Goal: Task Accomplishment & Management: Manage account settings

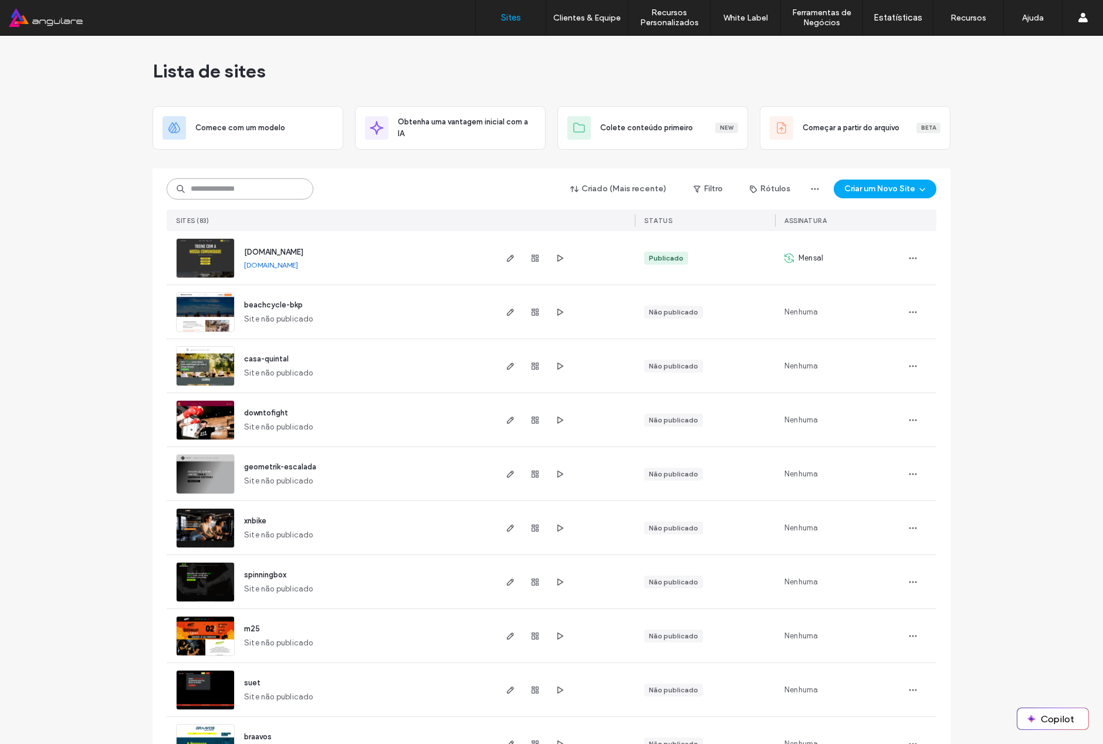
click at [248, 191] on input at bounding box center [240, 188] width 147 height 21
type input "*****"
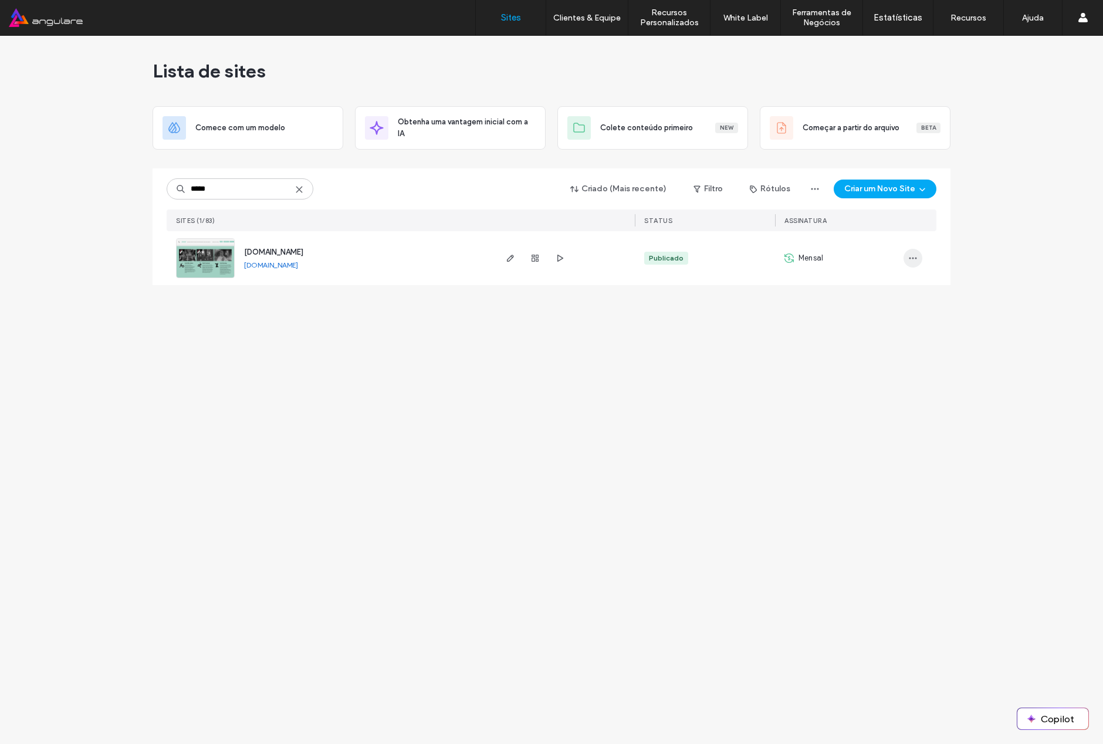
click at [913, 259] on icon "button" at bounding box center [912, 258] width 9 height 9
click at [892, 379] on span "Painel de controle do site" at bounding box center [869, 378] width 88 height 12
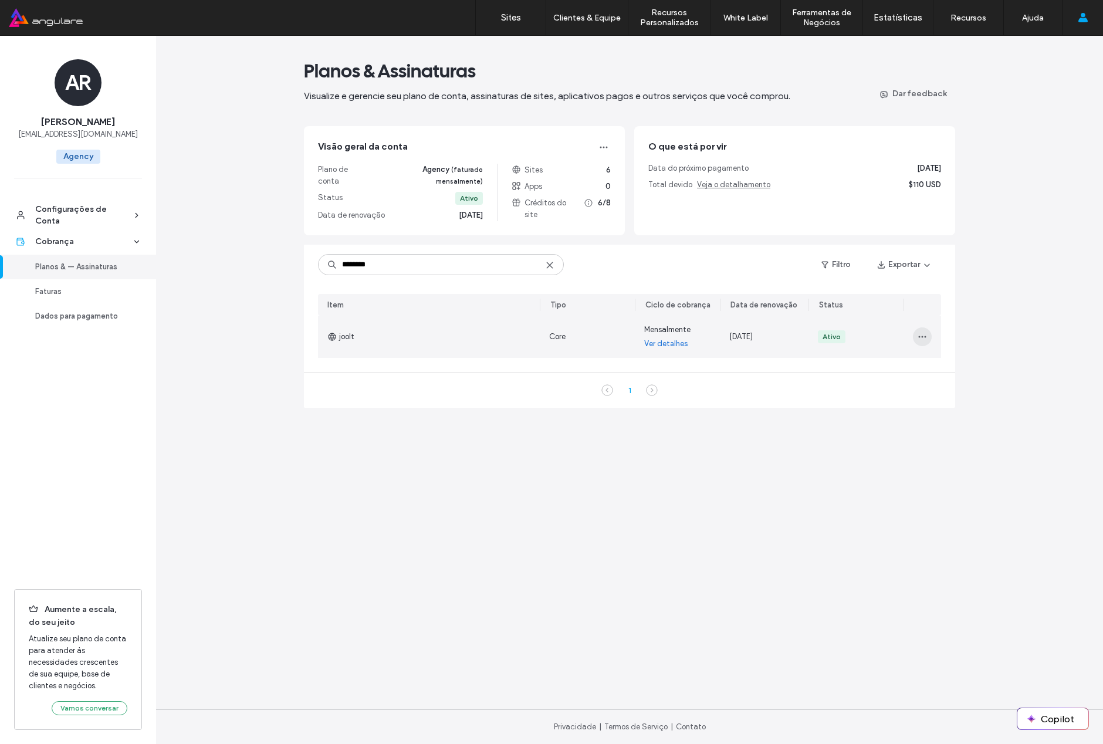
click at [913, 327] on span "button" at bounding box center [922, 336] width 19 height 19
click at [988, 377] on span "Desativar renovação automática" at bounding box center [980, 378] width 115 height 12
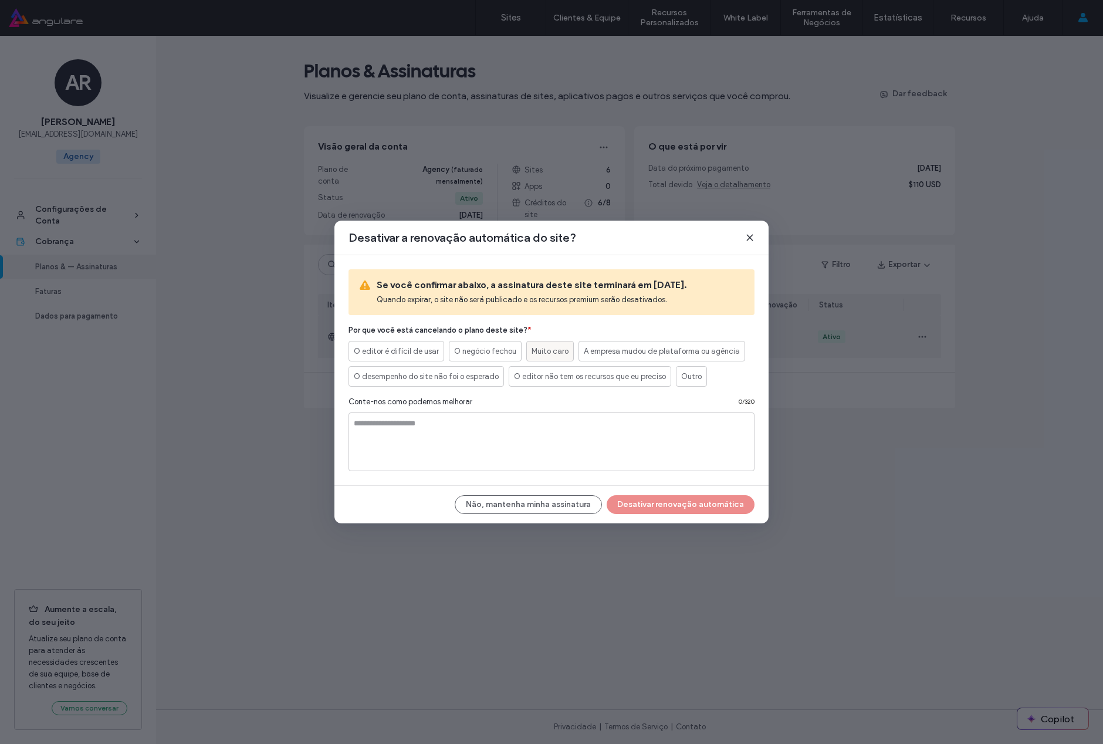
click at [537, 350] on span "Muito caro" at bounding box center [550, 352] width 37 height 12
click at [686, 504] on button "Desativar renovação automática" at bounding box center [681, 504] width 148 height 19
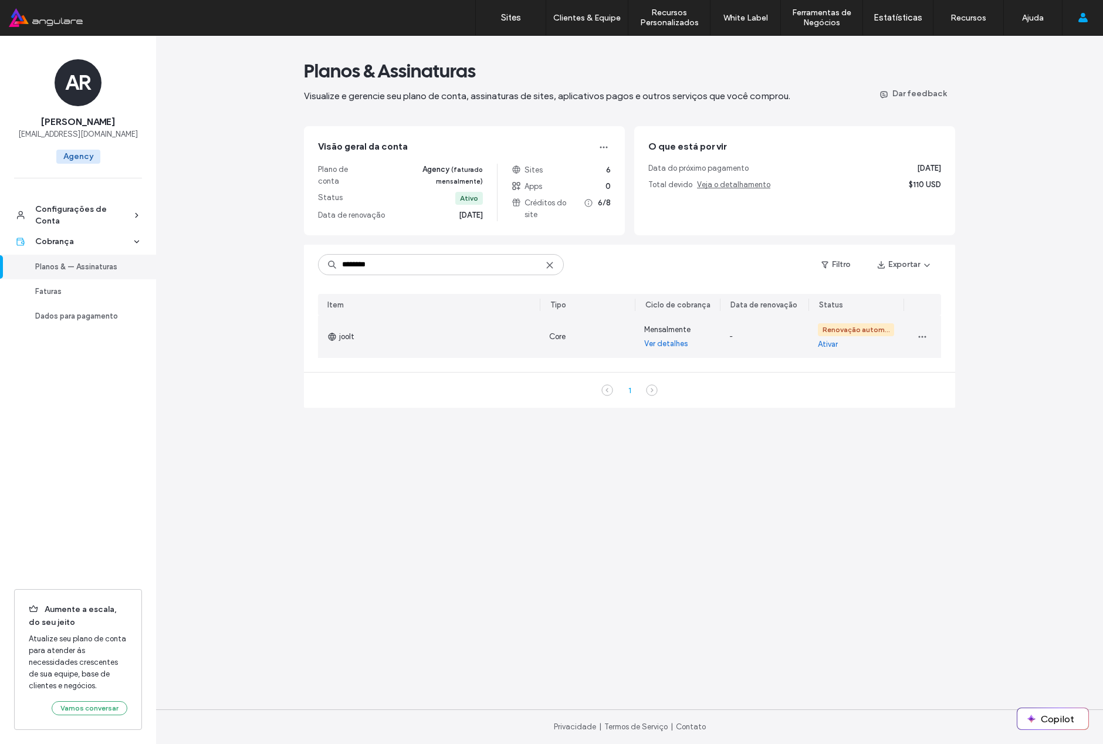
click at [962, 450] on div "Planos & Assinaturas Visualize e gerencie seu plano de conta, assinaturas de si…" at bounding box center [629, 390] width 947 height 708
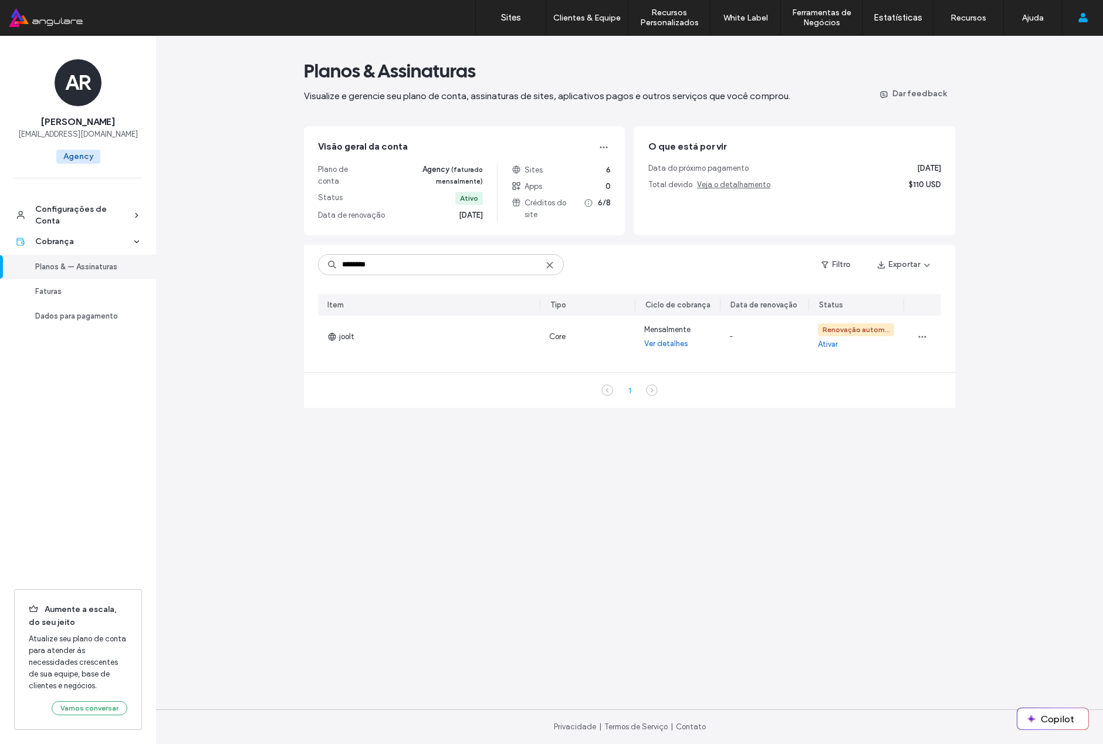
click at [548, 262] on use at bounding box center [549, 264] width 5 height 5
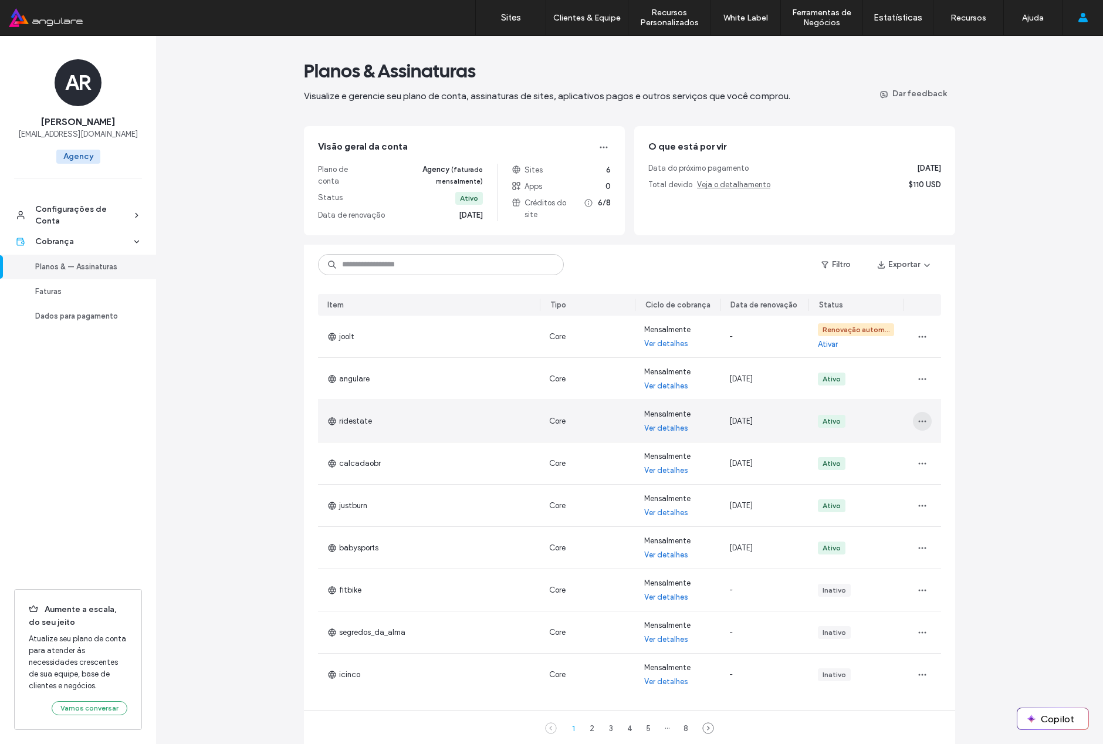
click at [918, 417] on icon "button" at bounding box center [922, 421] width 9 height 9
click at [1003, 462] on span "Desativar renovação automática" at bounding box center [976, 463] width 115 height 12
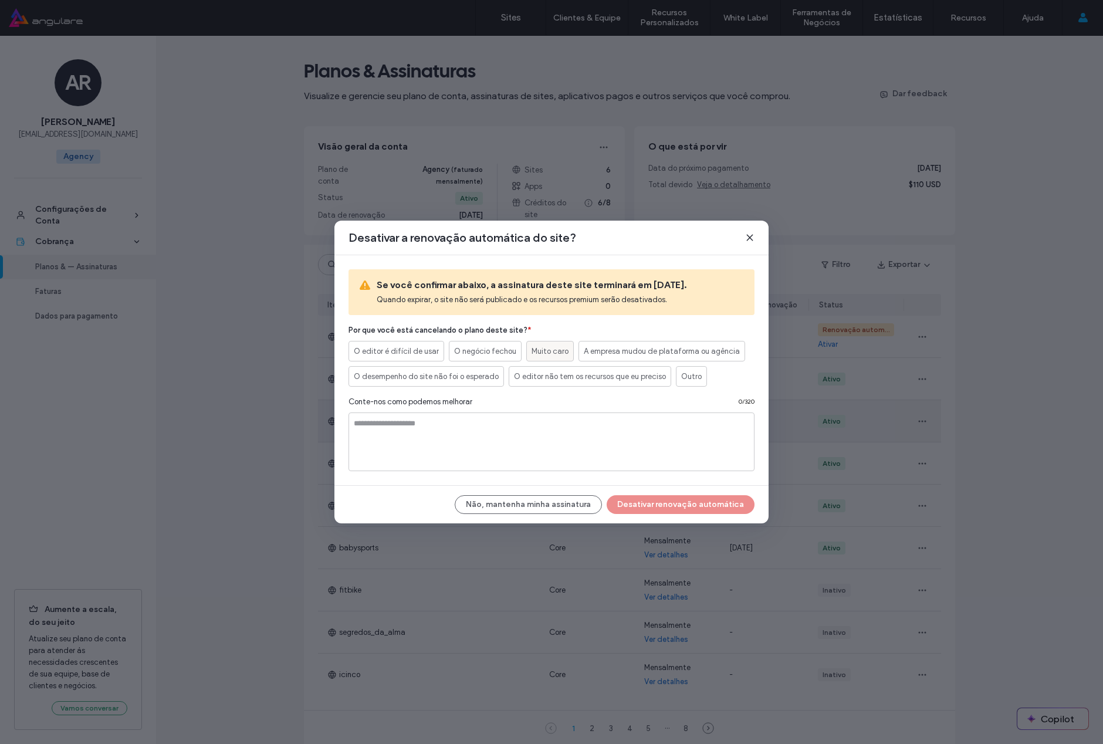
click at [535, 353] on span "Muito caro" at bounding box center [550, 352] width 37 height 12
click at [685, 505] on button "Desativar renovação automática" at bounding box center [681, 504] width 148 height 19
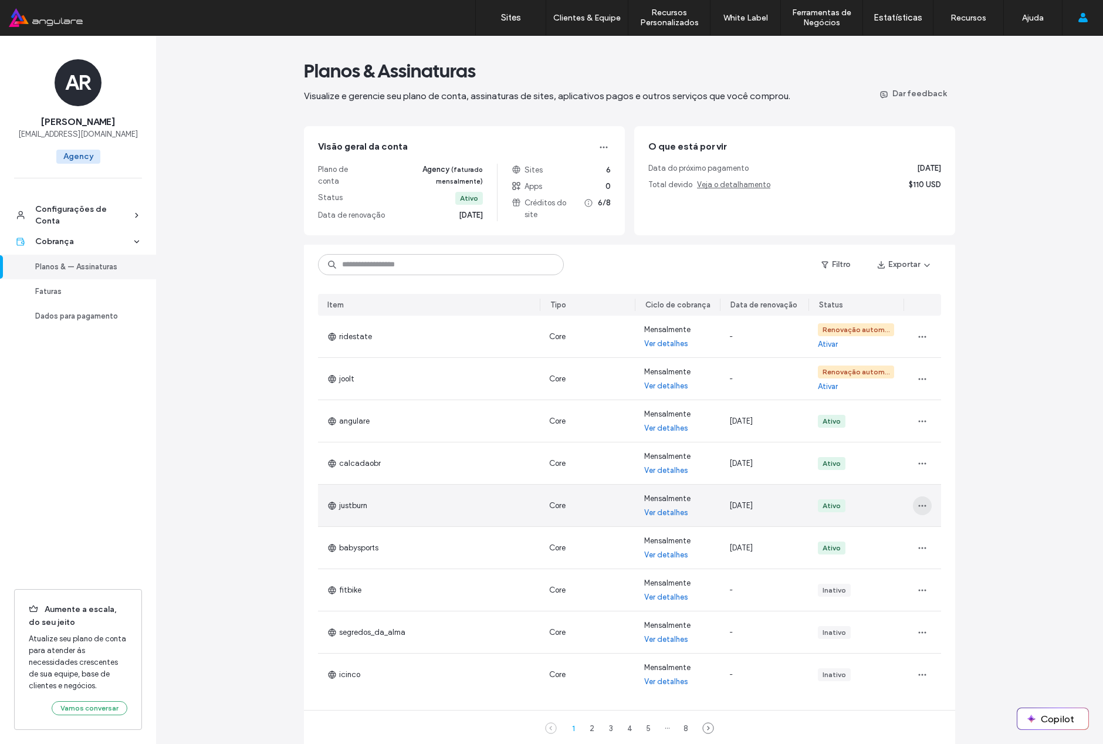
click at [918, 501] on icon "button" at bounding box center [922, 505] width 9 height 9
click at [1002, 548] on span "Desativar renovação automática" at bounding box center [976, 547] width 115 height 12
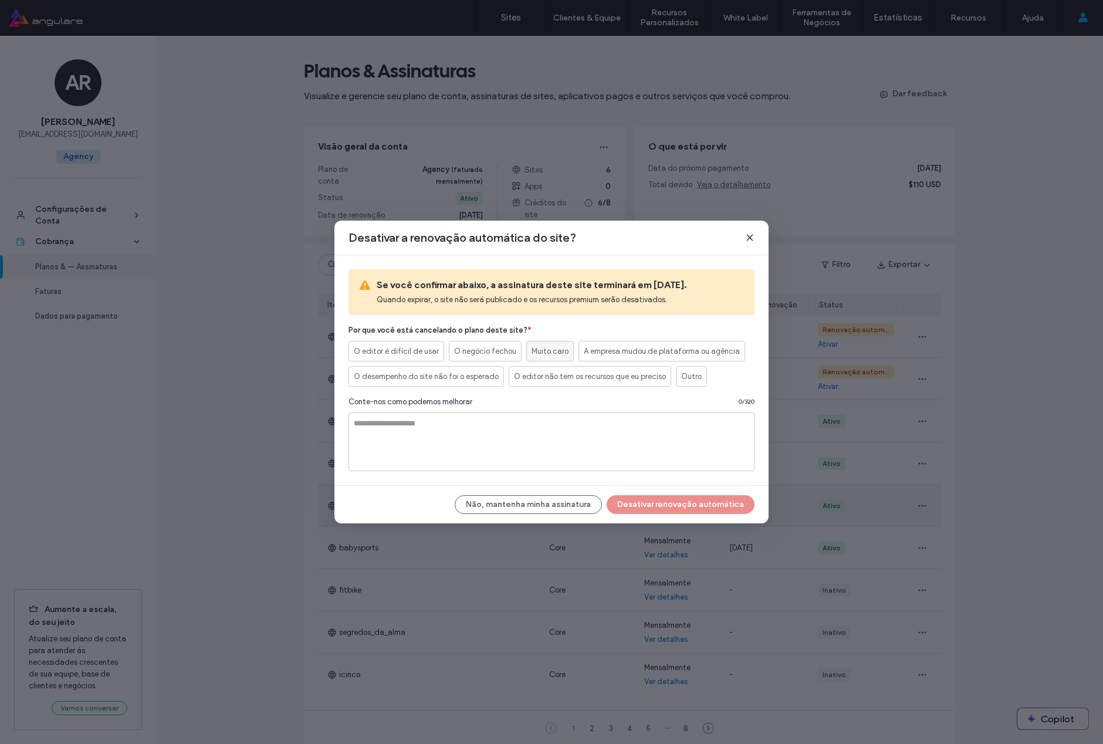
click at [545, 352] on span "Muito caro" at bounding box center [550, 352] width 37 height 12
click at [658, 506] on button "Desativar renovação automática" at bounding box center [681, 504] width 148 height 19
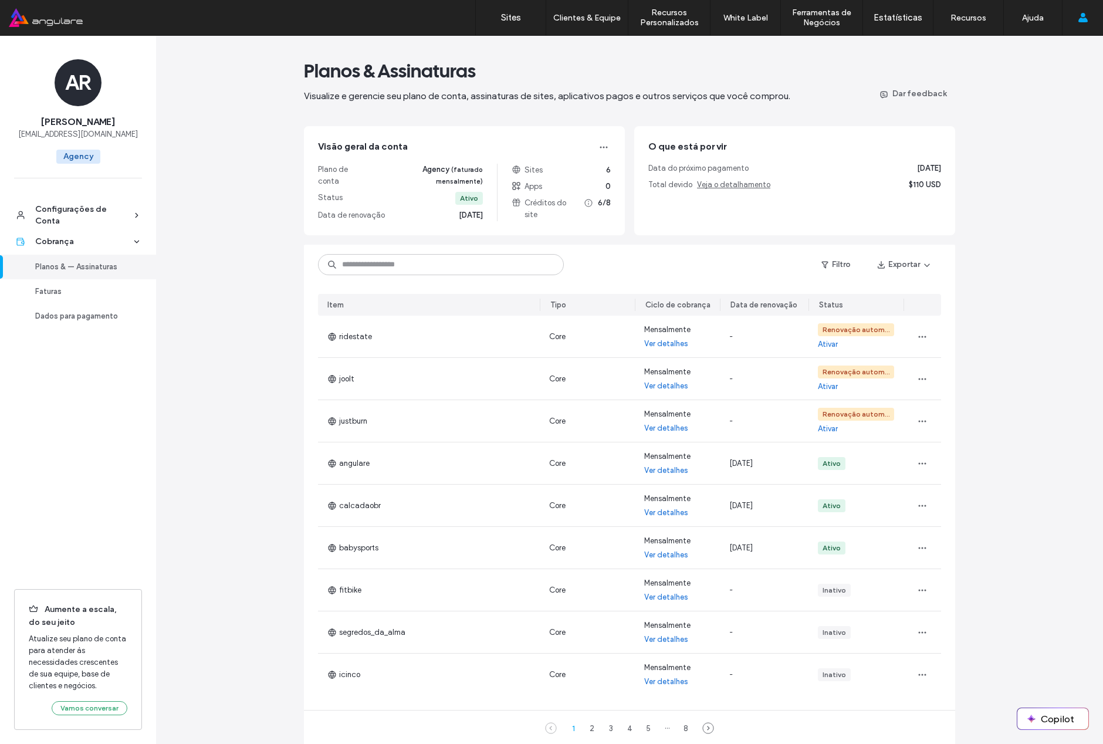
click at [997, 556] on div "Planos & Assinaturas Visualize e gerencie seu plano de conta, assinaturas de si…" at bounding box center [629, 417] width 947 height 763
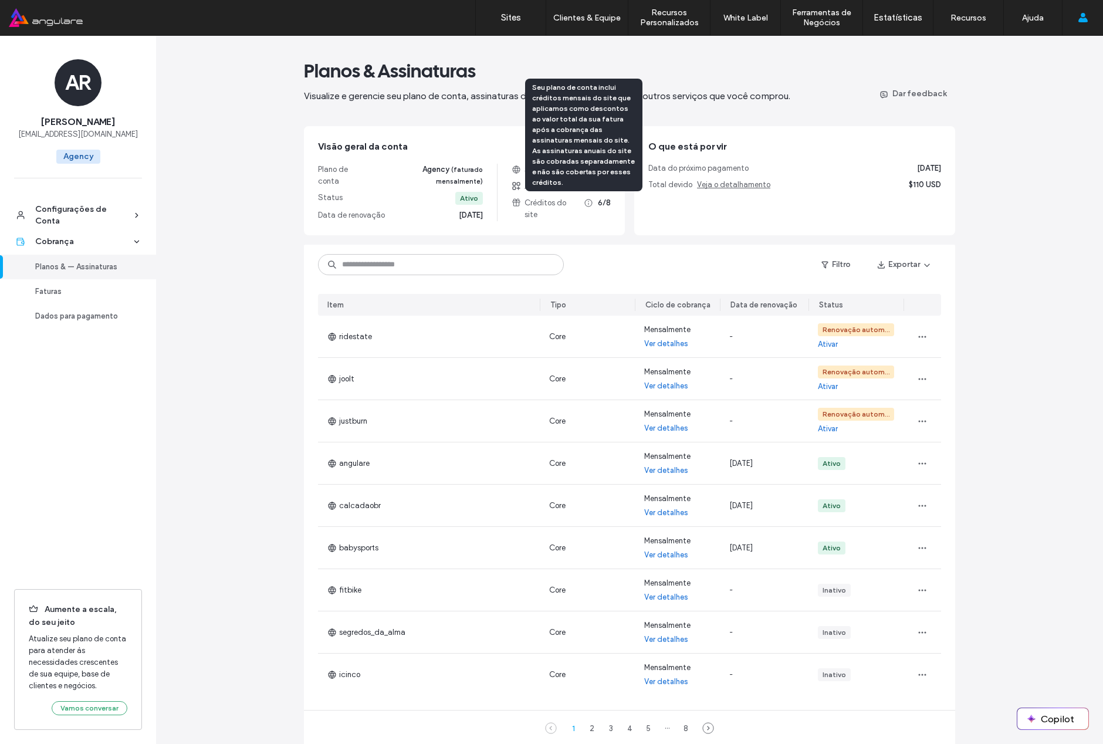
click at [584, 202] on icon at bounding box center [588, 202] width 9 height 9
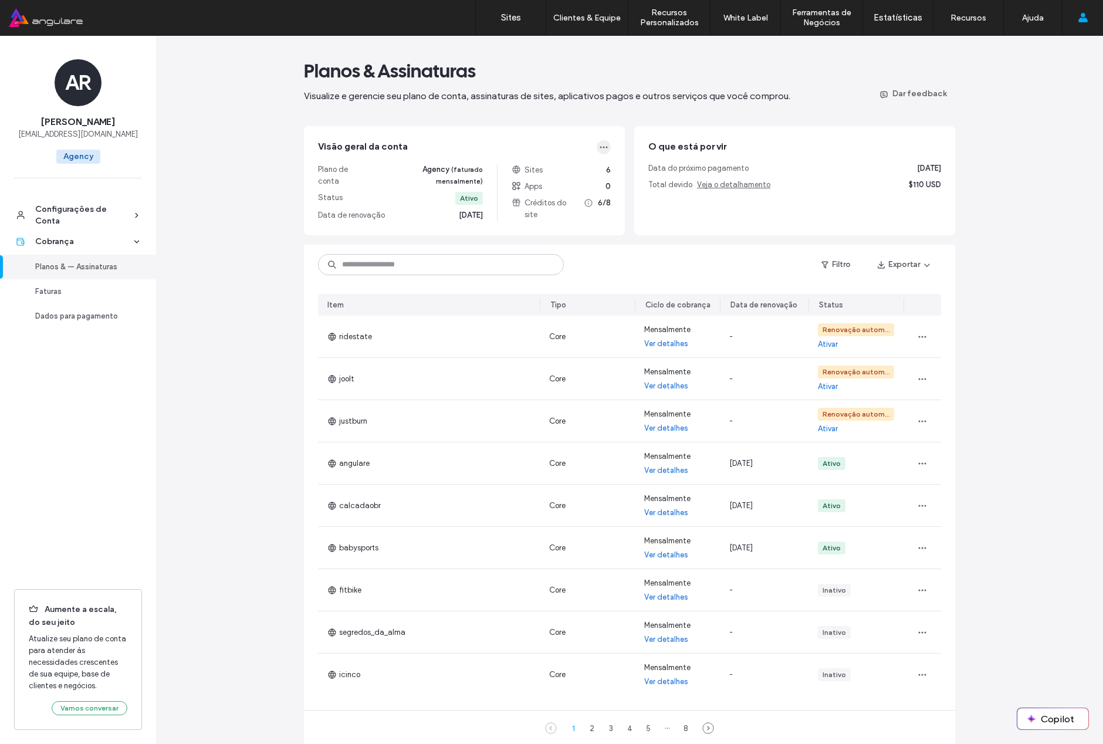
click at [599, 146] on icon "button" at bounding box center [603, 147] width 9 height 9
click at [548, 174] on span "Alterar plano" at bounding box center [530, 176] width 45 height 12
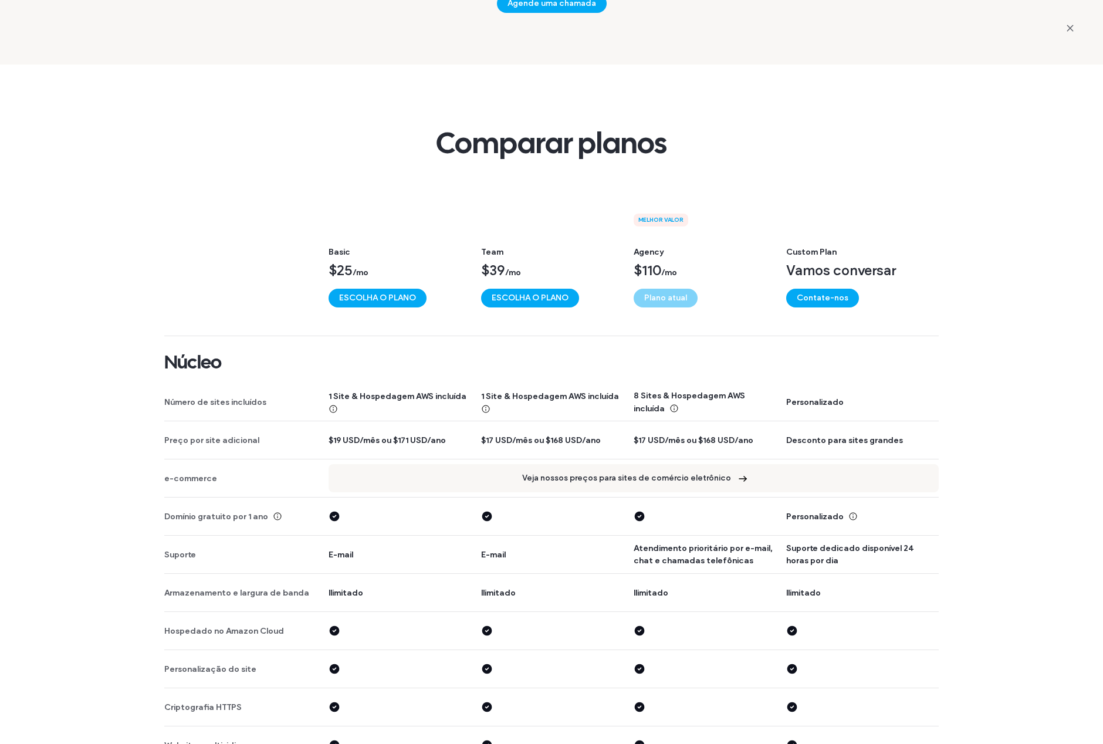
scroll to position [1319, 0]
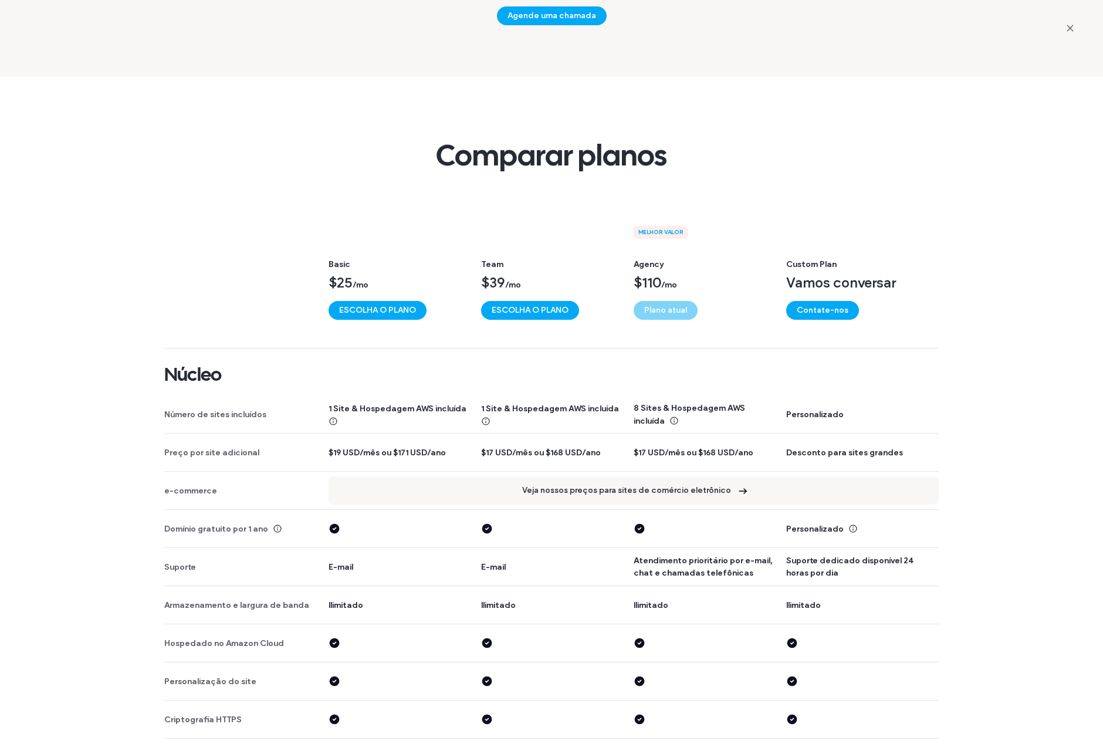
click at [1023, 459] on div "Selecione o plano desejado Escolha o plano que seja ideal para você Basic Compr…" at bounding box center [551, 372] width 1103 height 744
click at [516, 156] on span "Comparar planos" at bounding box center [551, 156] width 775 height 38
